Goal: Find specific page/section: Find specific page/section

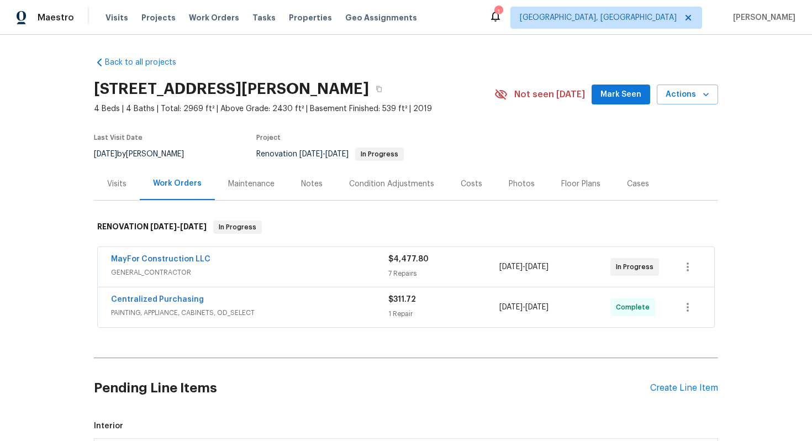
click at [255, 257] on div "MayFor Construction LLC" at bounding box center [249, 260] width 277 height 13
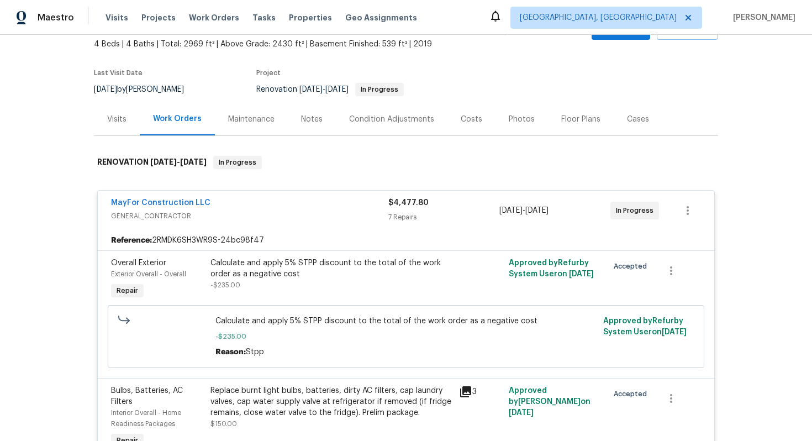
scroll to position [59, 0]
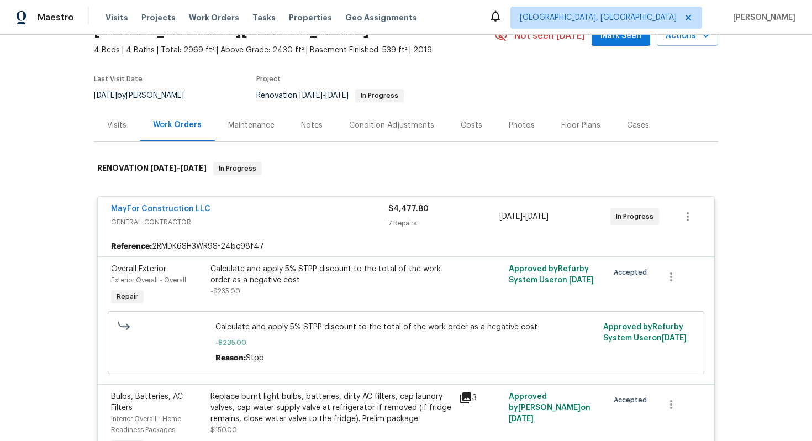
click at [271, 208] on div "MayFor Construction LLC" at bounding box center [249, 209] width 277 height 13
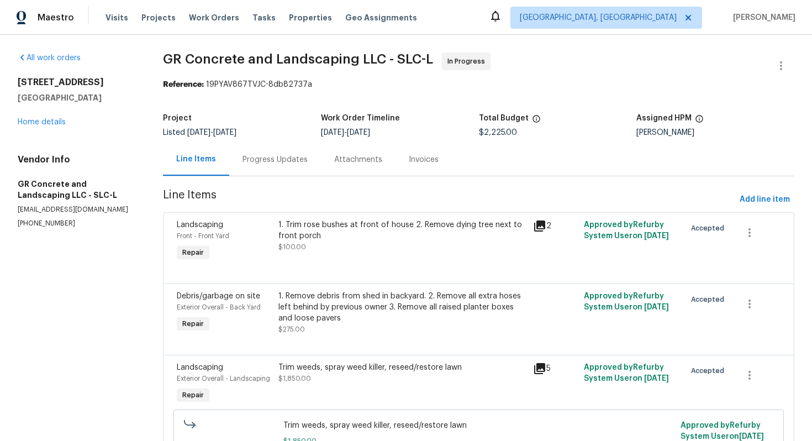
click at [48, 117] on div "53 W Lake View Terrace Rd Saratoga Springs, UT 84045 Home details" at bounding box center [77, 102] width 119 height 51
click at [48, 132] on div "All work orders 53 W Lake View Terrace Rd Saratoga Springs, UT 84045 Home detai…" at bounding box center [77, 140] width 119 height 176
click at [51, 128] on div "All work orders 53 W Lake View Terrace Rd Saratoga Springs, UT 84045 Home detai…" at bounding box center [77, 140] width 119 height 176
click at [55, 120] on link "Home details" at bounding box center [42, 122] width 48 height 8
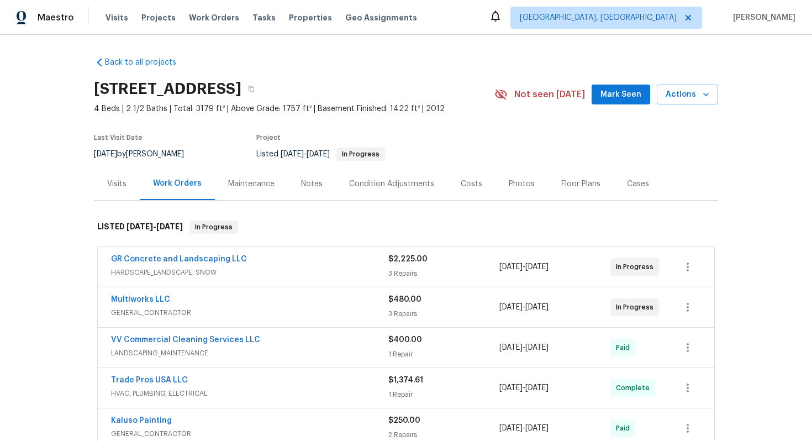
click at [254, 318] on span "GENERAL_CONTRACTOR" at bounding box center [249, 312] width 277 height 11
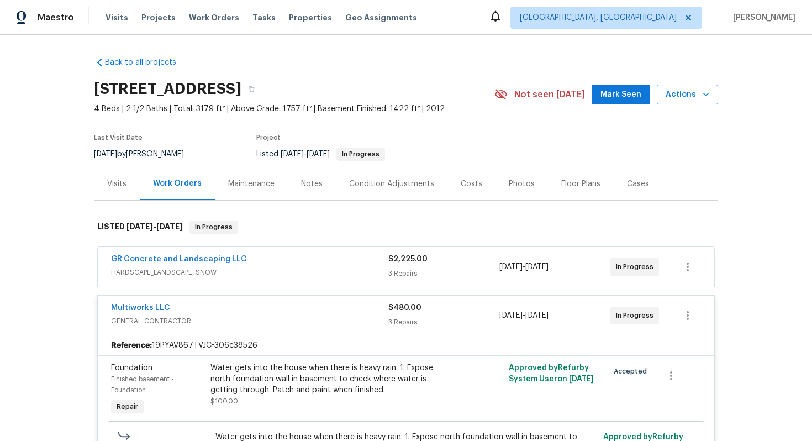
click at [257, 309] on div "Multiworks LLC GENERAL_CONTRACTOR $480.00 3 Repairs 9/24/2025 - 10/1/2025 In Pr…" at bounding box center [406, 316] width 617 height 40
click at [208, 315] on div "Multiworks LLC" at bounding box center [249, 308] width 277 height 13
